Goal: Task Accomplishment & Management: Use online tool/utility

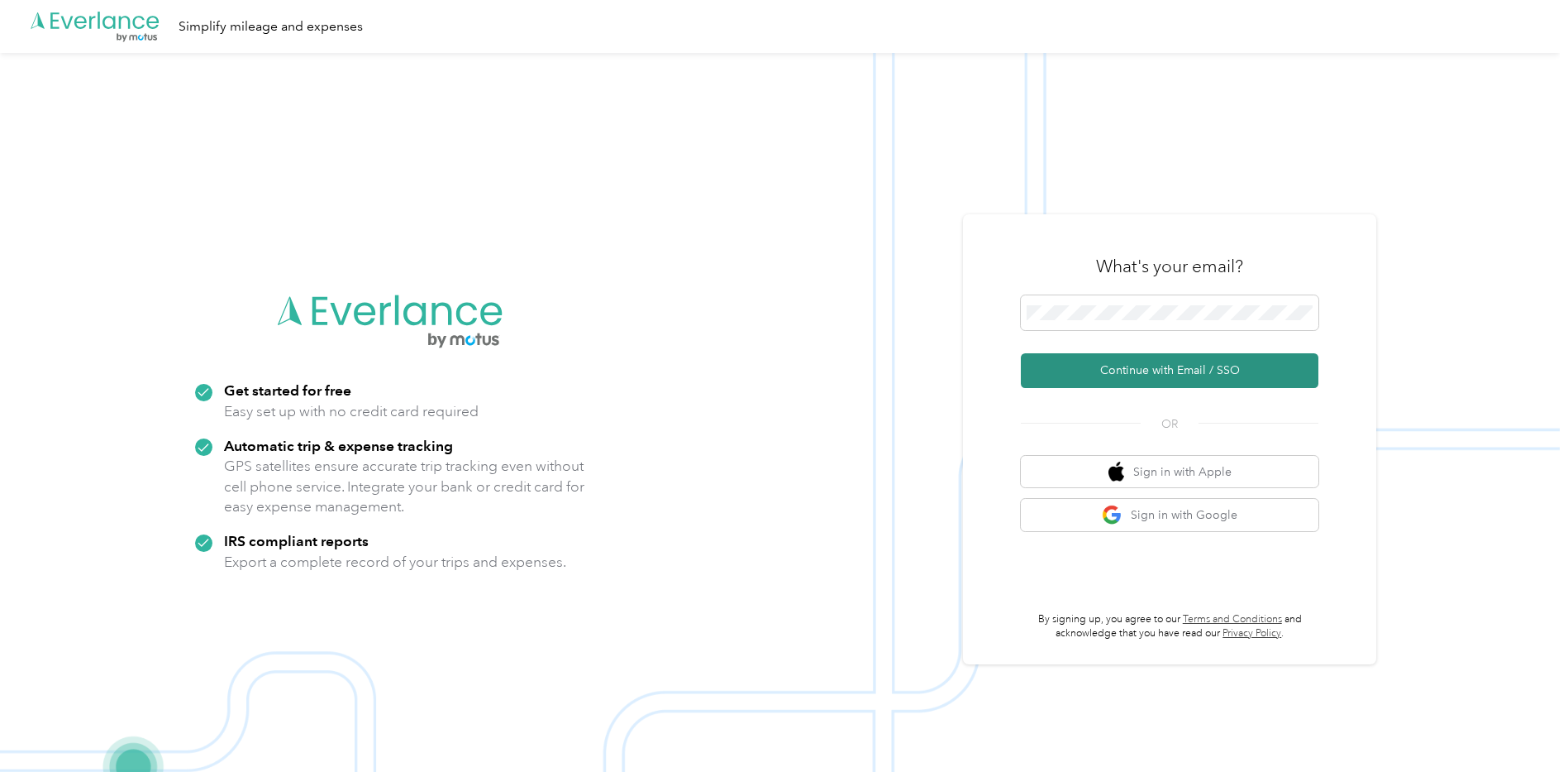
click at [1173, 374] on button "Continue with Email / SSO" at bounding box center [1169, 370] width 298 height 35
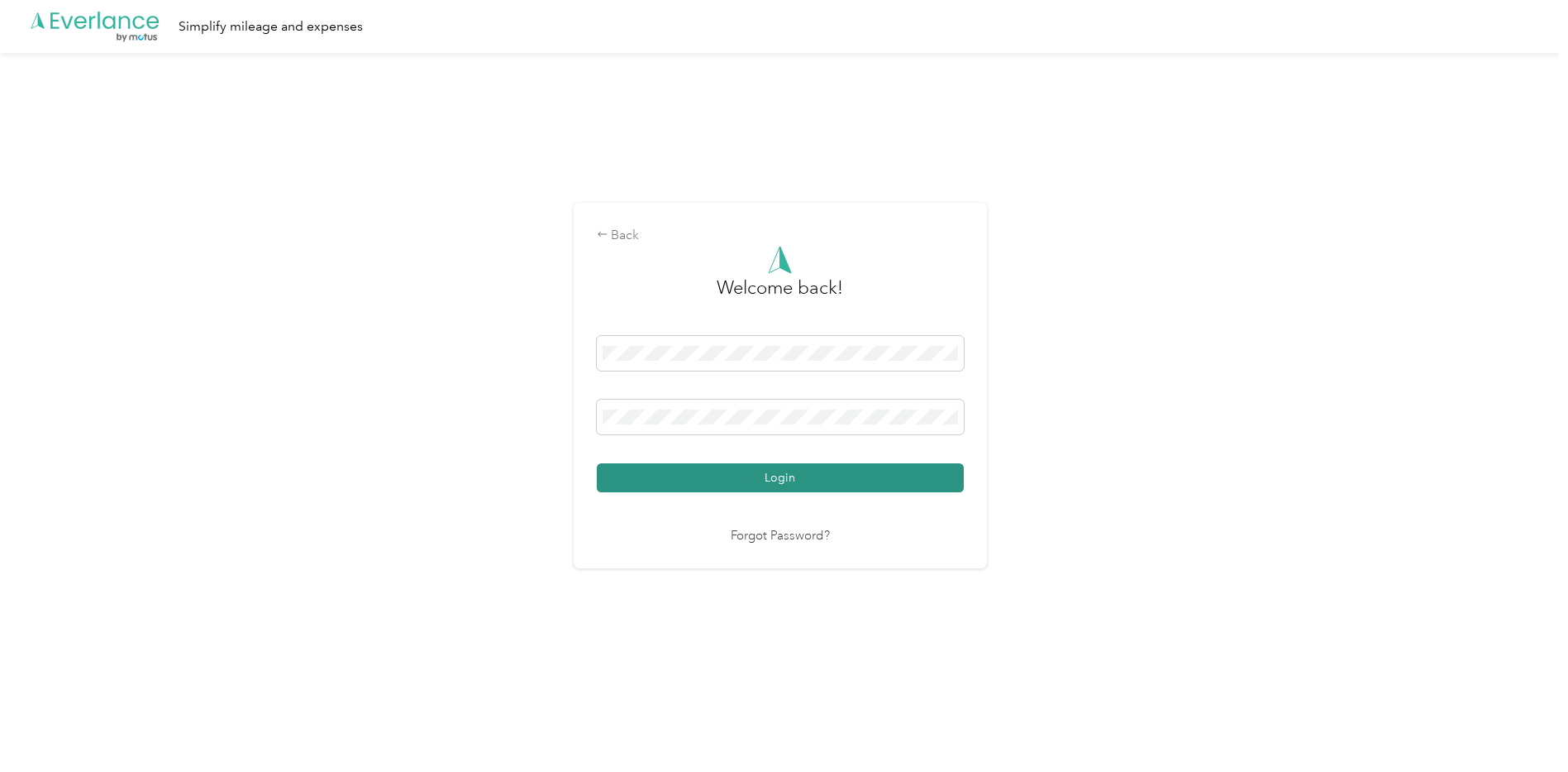
click at [762, 488] on button "Login" at bounding box center [781, 477] width 367 height 29
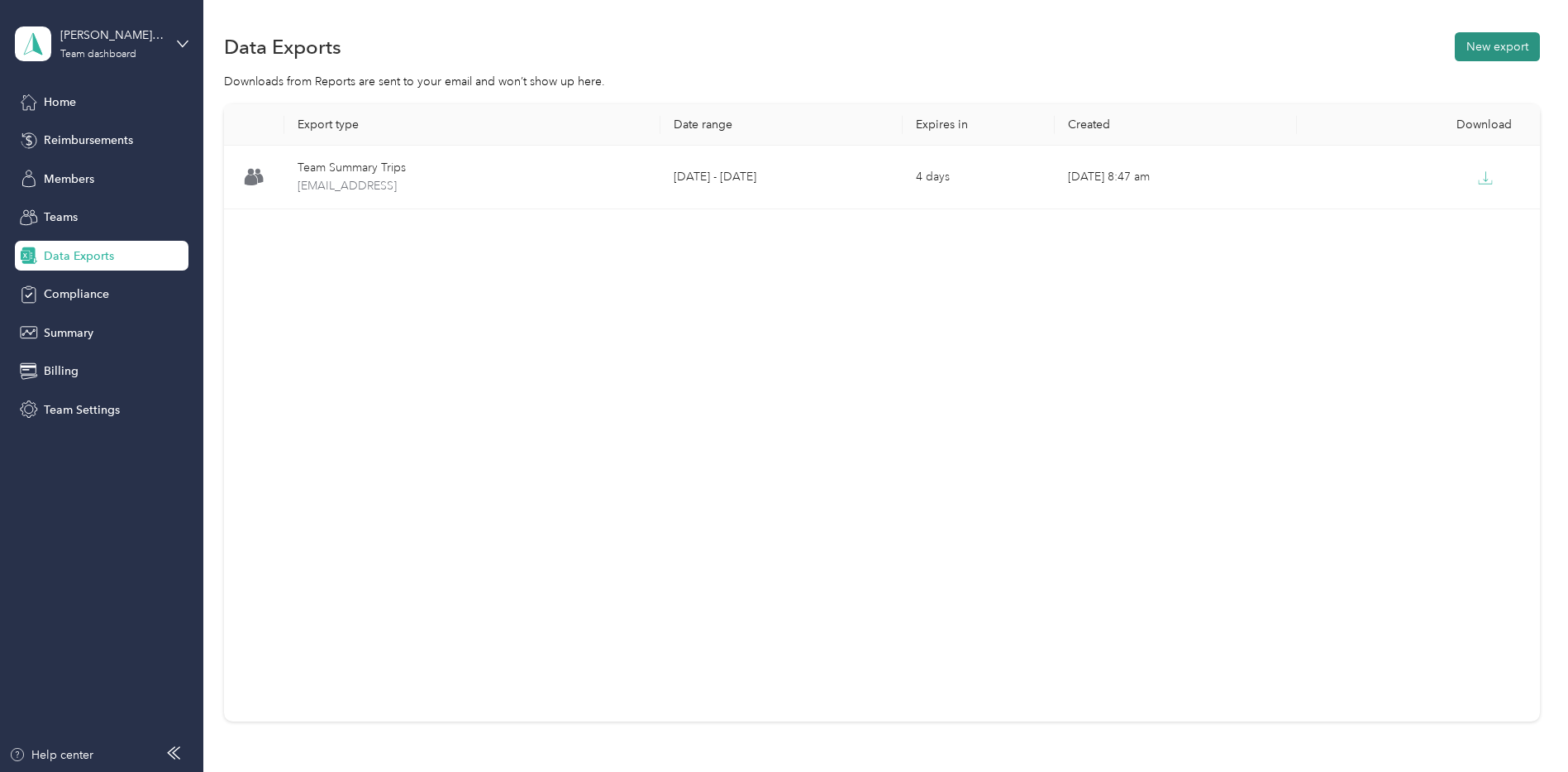
click at [1522, 53] on button "New export" at bounding box center [1498, 47] width 85 height 29
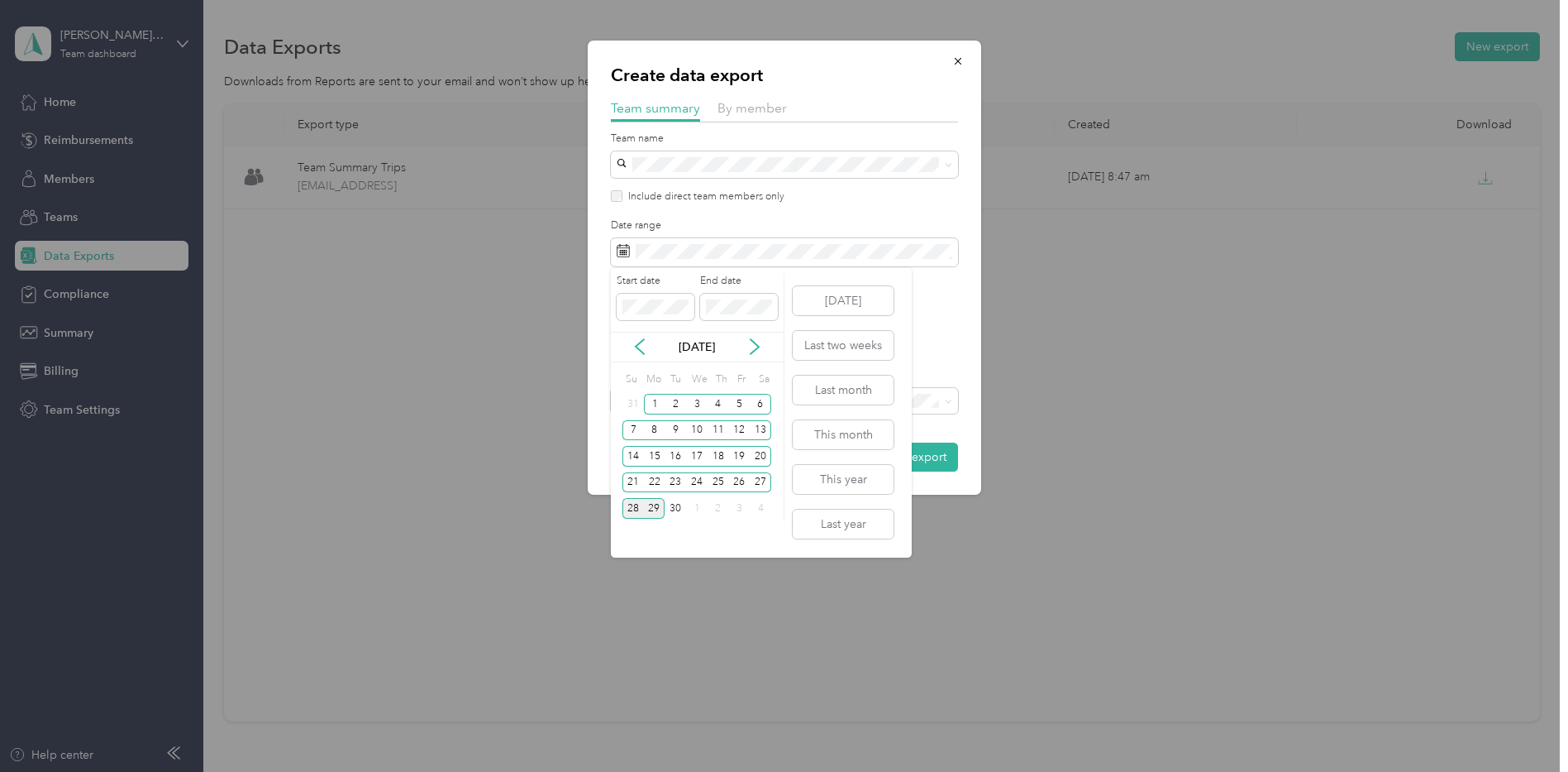
click at [638, 510] on div "28" at bounding box center [634, 508] width 22 height 21
click at [628, 509] on div "28" at bounding box center [634, 508] width 22 height 21
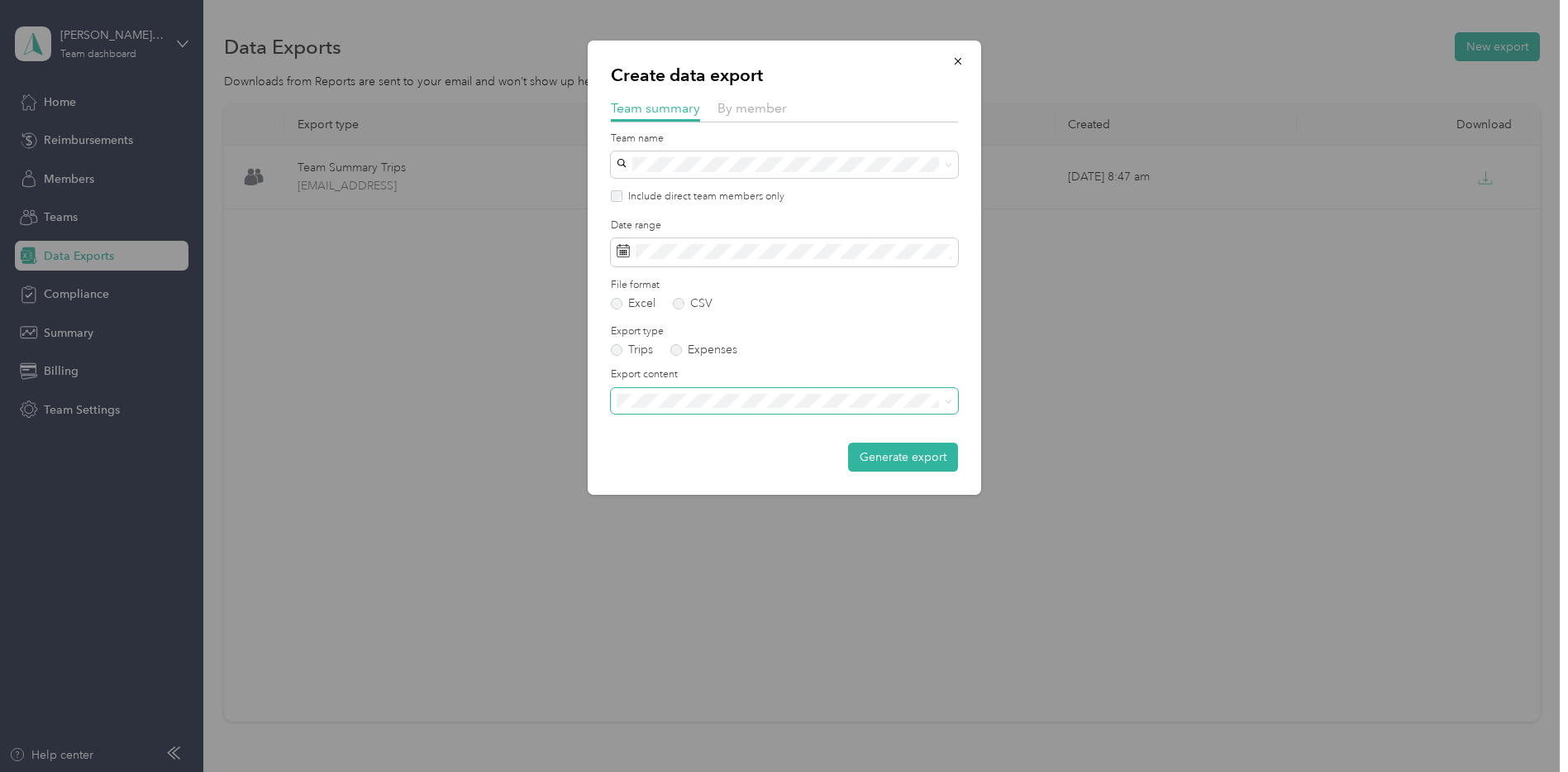
click at [801, 388] on span at bounding box center [784, 401] width 347 height 27
click at [833, 462] on li "Summary and full trips list" at bounding box center [784, 458] width 347 height 29
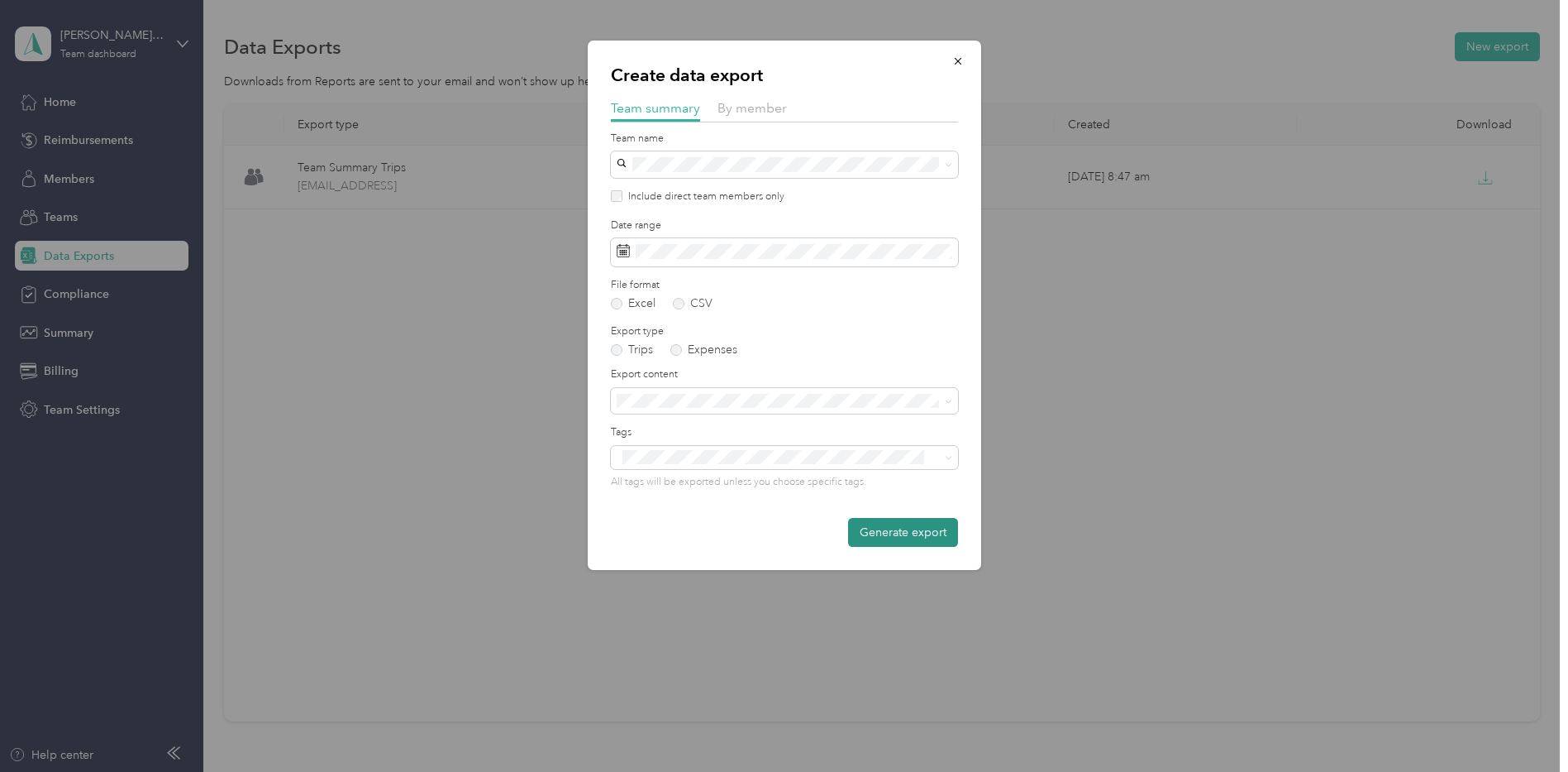
click at [915, 531] on button "Generate export" at bounding box center [903, 532] width 110 height 29
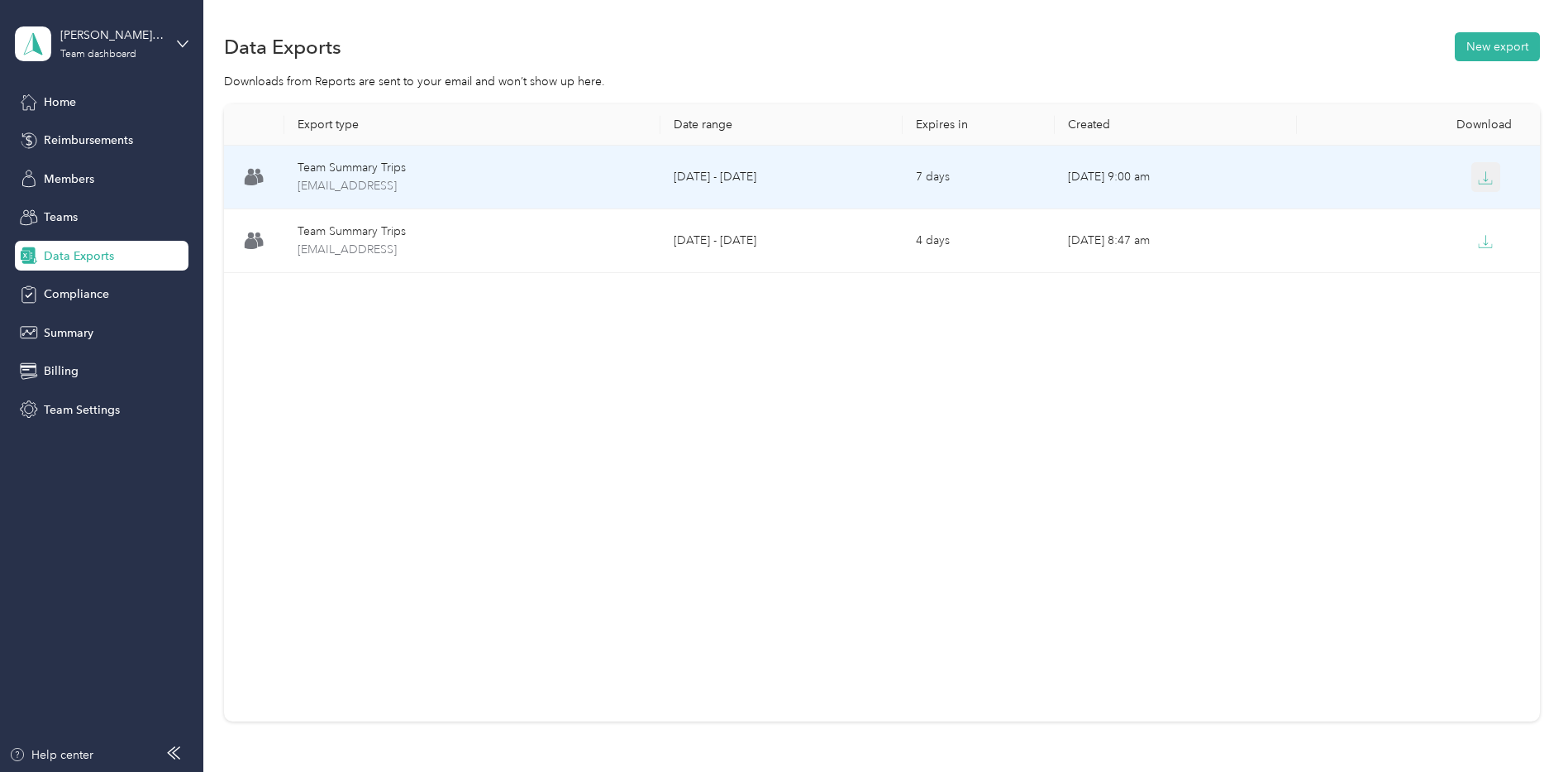
click at [1483, 174] on icon "button" at bounding box center [1485, 178] width 15 height 15
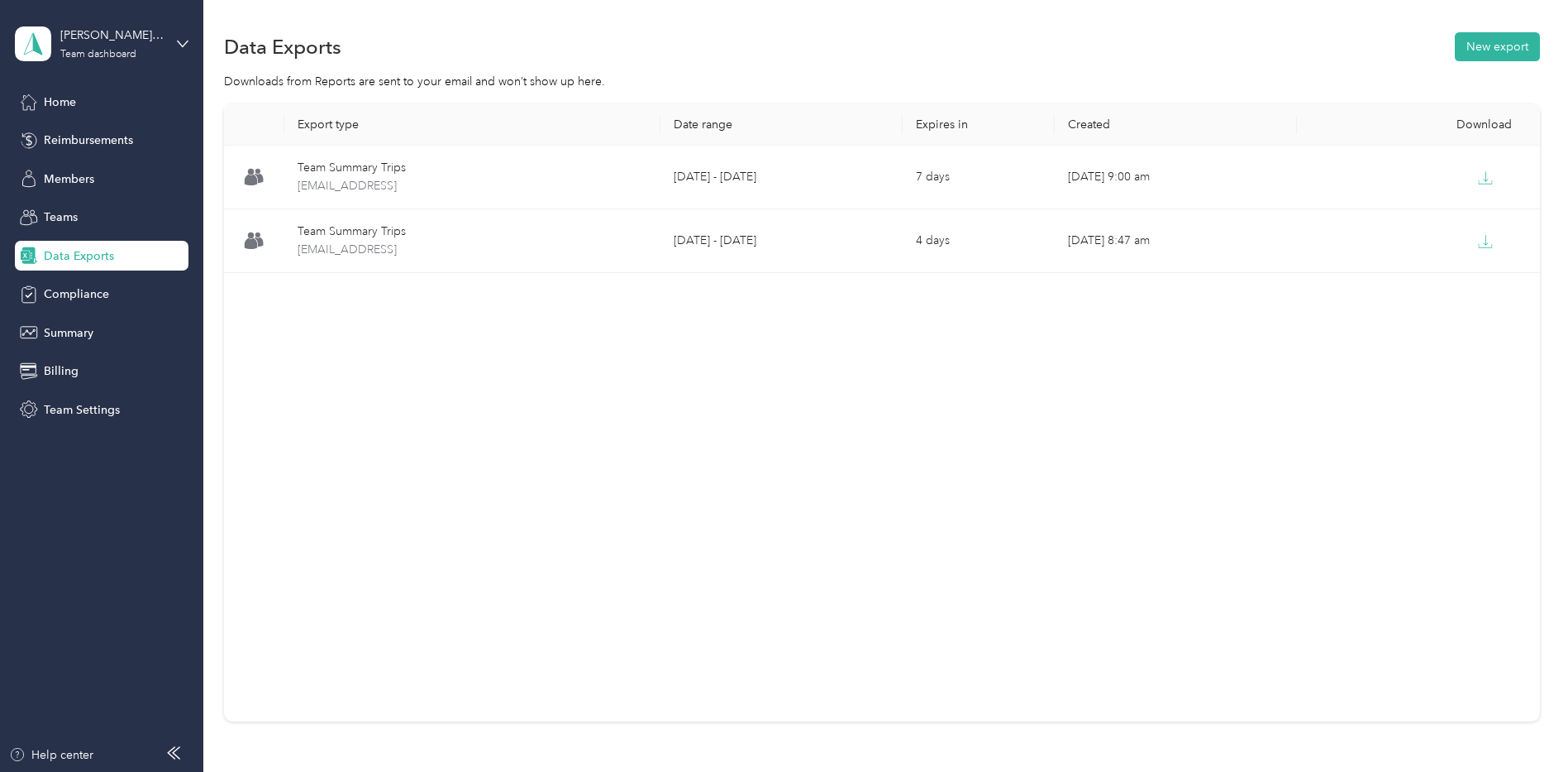
click at [976, 33] on div "Data Exports New export" at bounding box center [882, 46] width 1316 height 35
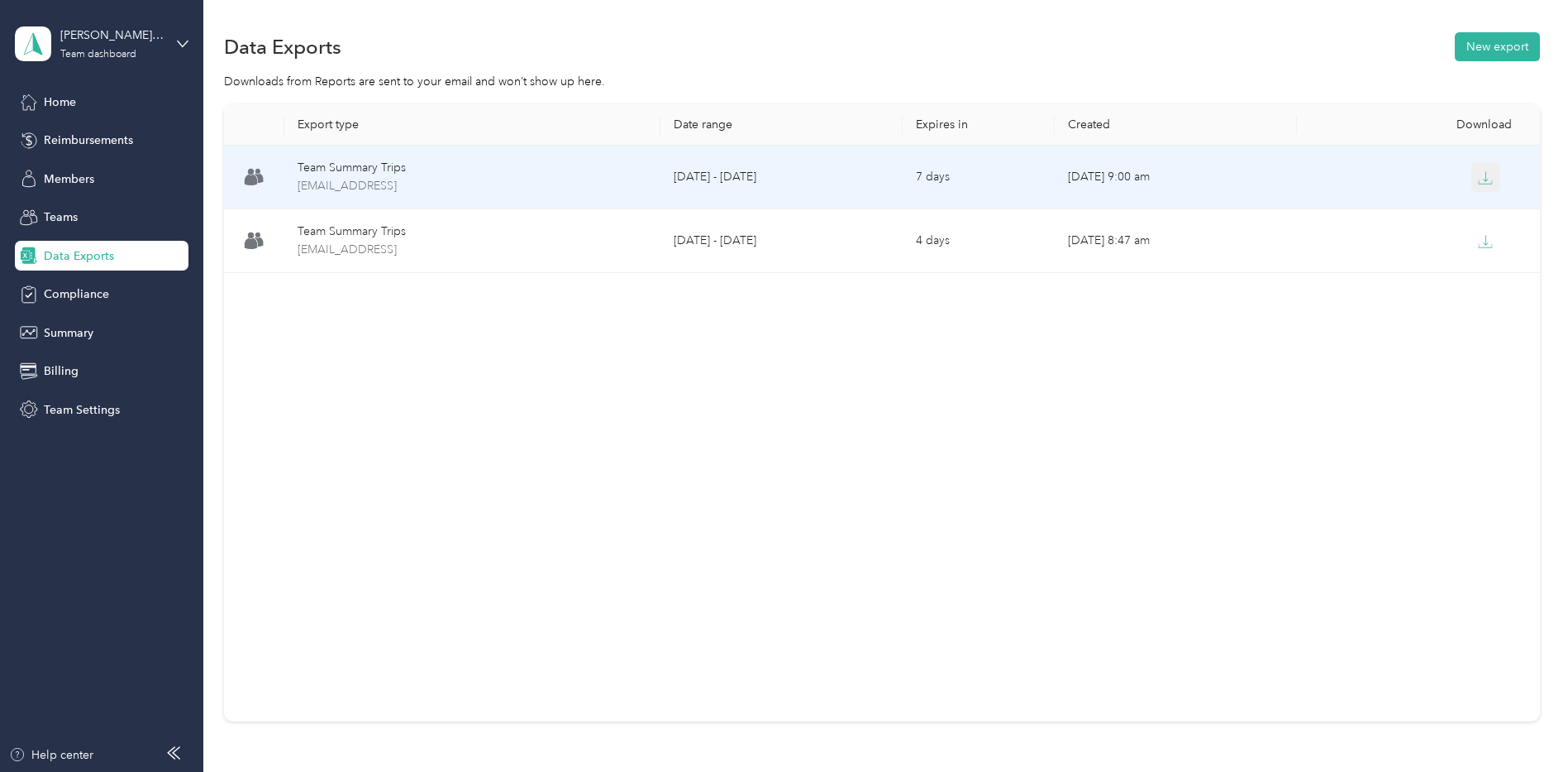
click at [1487, 173] on button "button" at bounding box center [1487, 177] width 30 height 30
